Goal: Task Accomplishment & Management: Manage account settings

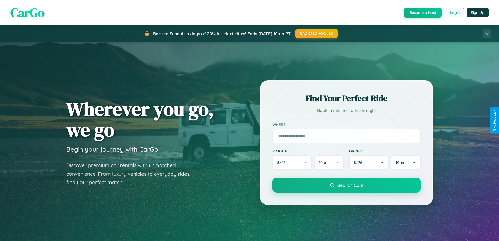
click at [454, 13] on button "Login" at bounding box center [454, 12] width 19 height 9
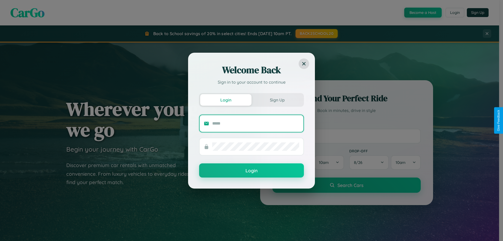
click at [256, 123] on input "text" at bounding box center [255, 123] width 87 height 8
type input "**********"
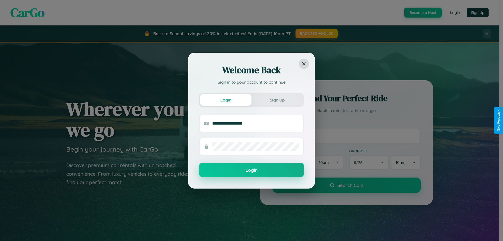
click at [251, 170] on button "Login" at bounding box center [251, 170] width 105 height 14
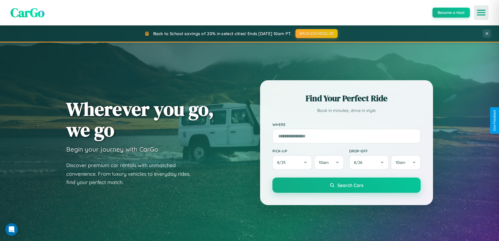
click at [481, 13] on icon "Open menu" at bounding box center [481, 12] width 8 height 5
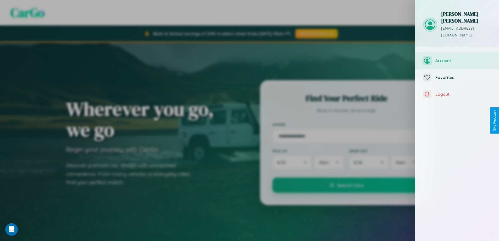
click at [457, 58] on span "Account" at bounding box center [463, 60] width 56 height 5
